Goal: Download file/media

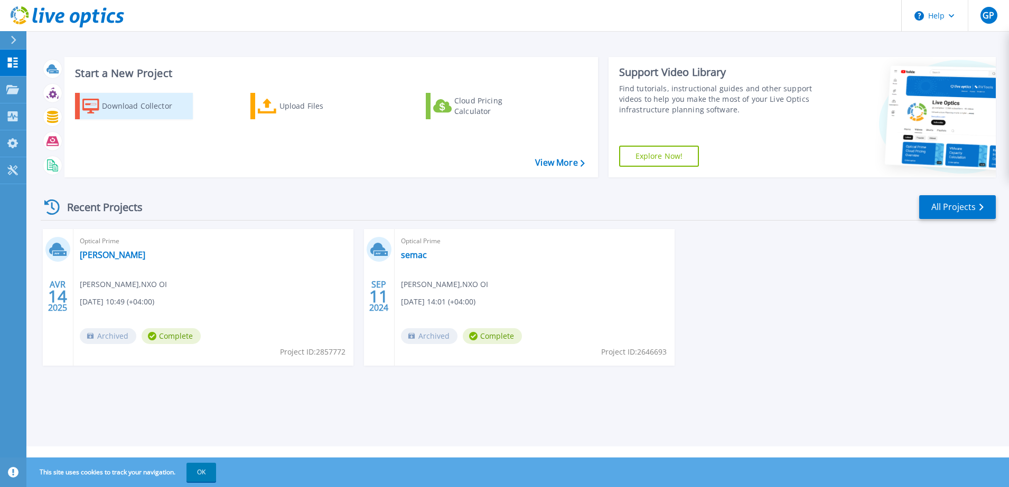
click at [128, 107] on div "Download Collector" at bounding box center [144, 106] width 84 height 21
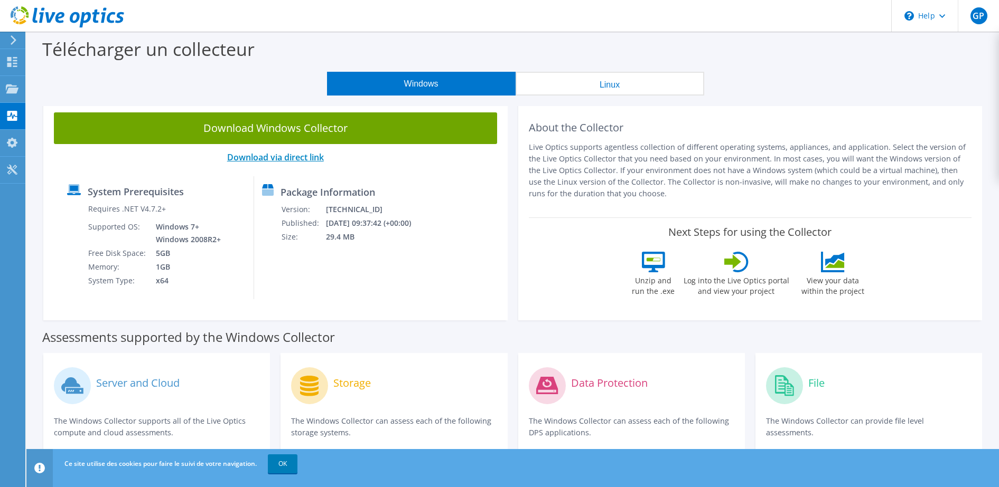
click at [289, 161] on link "Download via direct link" at bounding box center [275, 158] width 97 height 12
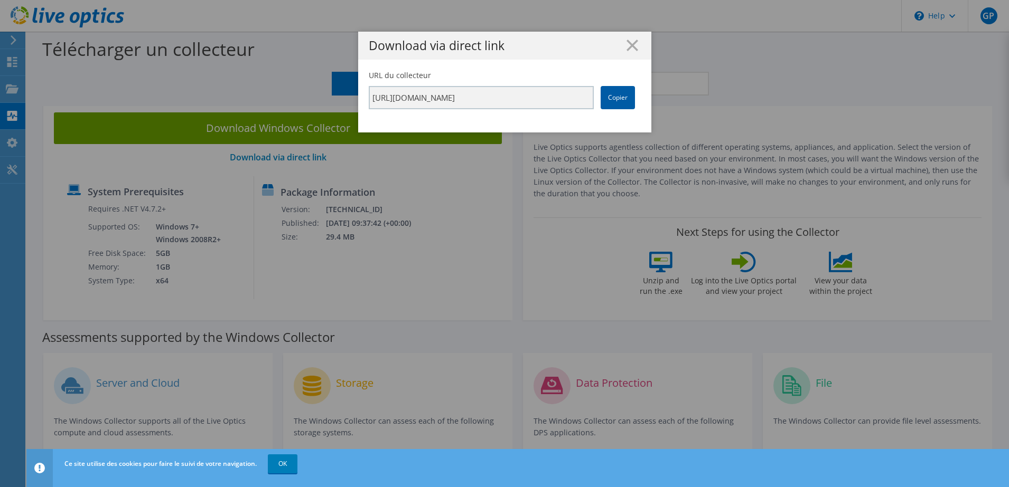
click at [616, 102] on link "Copier" at bounding box center [617, 97] width 34 height 23
